Goal: Information Seeking & Learning: Understand process/instructions

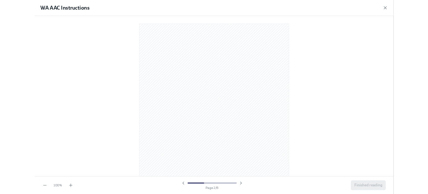
scroll to position [341, 0]
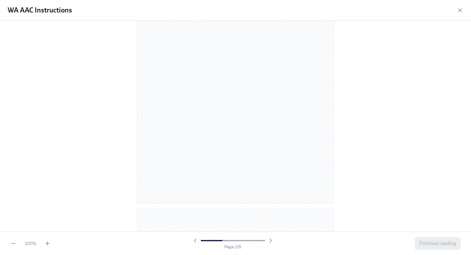
click at [106, 72] on div at bounding box center [235, 126] width 471 height 211
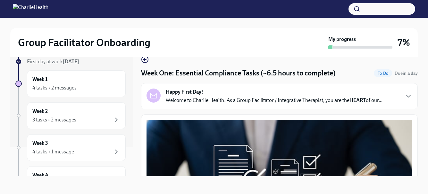
scroll to position [0, 0]
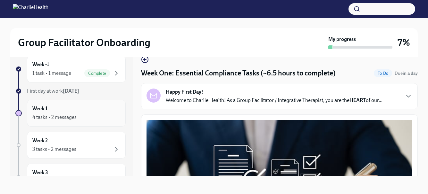
click at [70, 117] on div "4 tasks • 2 messages" at bounding box center [54, 117] width 44 height 7
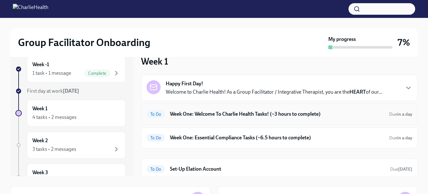
click at [206, 111] on h6 "Week One: Welcome To Charlie Health Tasks! (~3 hours to complete)" at bounding box center [277, 114] width 214 height 7
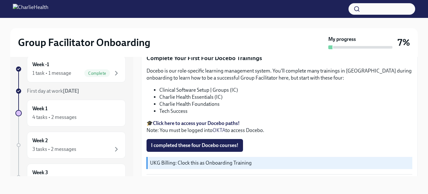
scroll to position [913, 0]
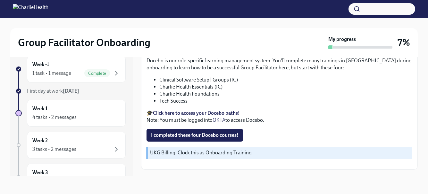
click at [194, 110] on strong "Click here to access your Docebo paths!" at bounding box center [196, 113] width 87 height 6
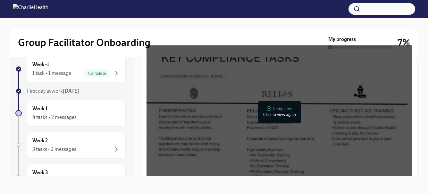
scroll to position [917, 0]
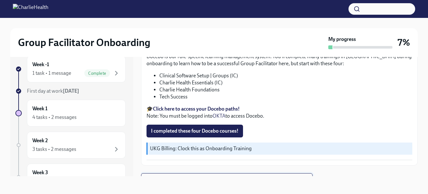
click at [189, 177] on span "Next task : Week One: Essential Compliance Tasks (~6.5 hours to complete)" at bounding box center [226, 180] width 161 height 6
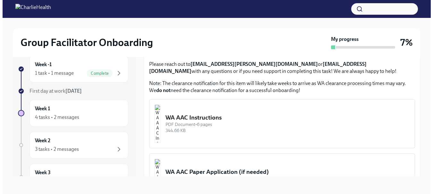
scroll to position [478, 0]
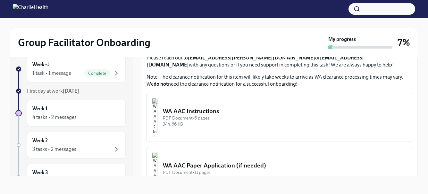
click at [158, 107] on img "button" at bounding box center [155, 117] width 6 height 38
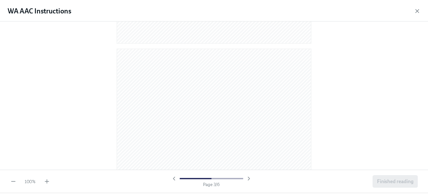
scroll to position [535, 0]
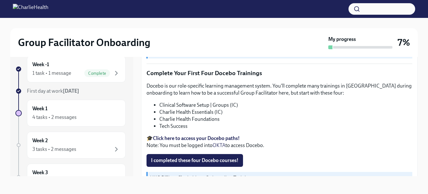
scroll to position [915, 0]
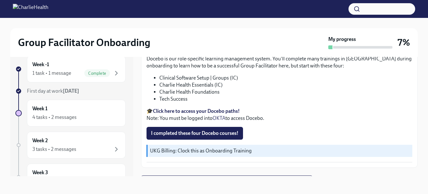
click at [190, 108] on strong "Click here to access your Docebo paths!" at bounding box center [196, 111] width 87 height 6
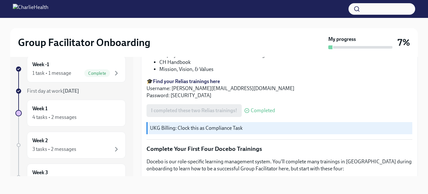
scroll to position [789, 0]
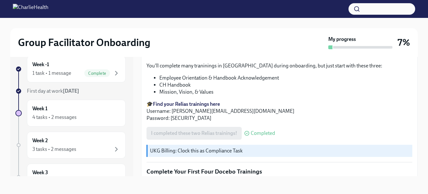
click at [178, 103] on p "🎓 Find your Relias trainings here Username: [EMAIL_ADDRESS][PERSON_NAME][DOMAIN…" at bounding box center [279, 111] width 266 height 21
drag, startPoint x: 173, startPoint y: 103, endPoint x: 216, endPoint y: 103, distance: 42.6
click at [216, 103] on p "🎓 Find your Relias trainings here Username: [EMAIL_ADDRESS][PERSON_NAME][DOMAIN…" at bounding box center [279, 111] width 266 height 21
drag, startPoint x: 246, startPoint y: 103, endPoint x: 172, endPoint y: 103, distance: 74.3
click at [172, 103] on p "🎓 Find your Relias trainings here Username: [EMAIL_ADDRESS][PERSON_NAME][DOMAIN…" at bounding box center [279, 111] width 266 height 21
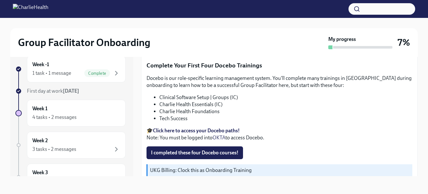
scroll to position [917, 0]
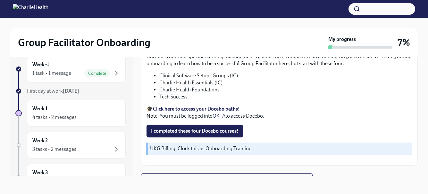
click at [171, 106] on strong "Click here to access your Docebo paths!" at bounding box center [196, 109] width 87 height 6
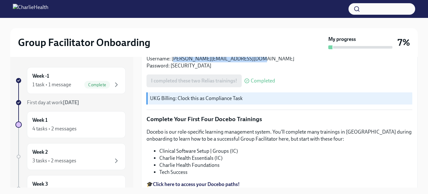
scroll to position [800, 0]
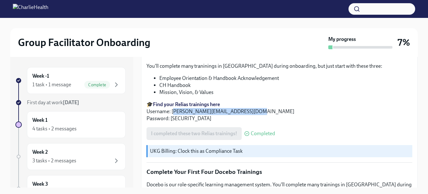
click at [253, 103] on p "🎓 Find your Relias trainings here Username: [EMAIL_ADDRESS][PERSON_NAME][DOMAIN…" at bounding box center [279, 111] width 266 height 21
drag, startPoint x: 251, startPoint y: 103, endPoint x: 172, endPoint y: 102, distance: 79.5
click at [172, 102] on p "🎓 Find your Relias trainings here Username: [EMAIL_ADDRESS][PERSON_NAME][DOMAIN…" at bounding box center [279, 111] width 266 height 21
copy p "[EMAIL_ADDRESS][PERSON_NAME][DOMAIN_NAME]"
click at [45, 79] on h6 "Week -1" at bounding box center [40, 76] width 17 height 7
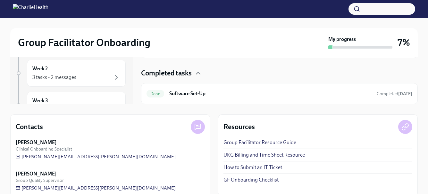
scroll to position [93, 0]
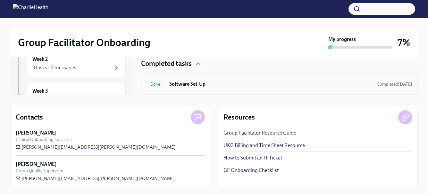
click at [192, 87] on h6 "Software Set-Up" at bounding box center [270, 84] width 202 height 7
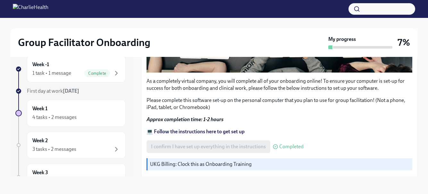
scroll to position [220, 0]
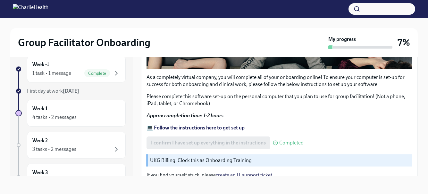
click at [191, 126] on strong "💻 Follow the instructions here to get set up" at bounding box center [195, 128] width 98 height 6
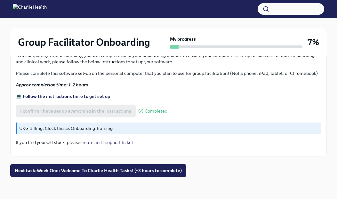
scroll to position [316, 0]
